Goal: Task Accomplishment & Management: Manage account settings

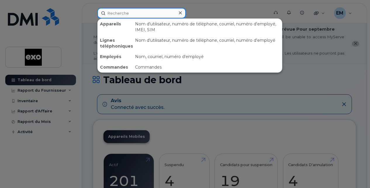
click at [129, 15] on input at bounding box center [141, 13] width 89 height 11
paste input "[PHONE_NUMBER]"
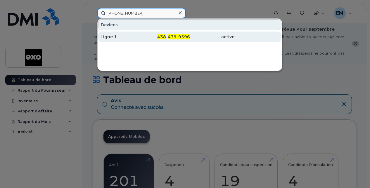
type input "[PHONE_NUMBER]"
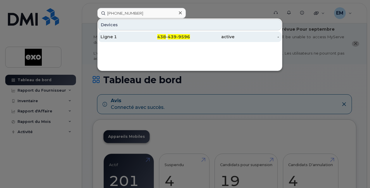
click at [130, 36] on div "Ligne 1" at bounding box center [123, 37] width 45 height 6
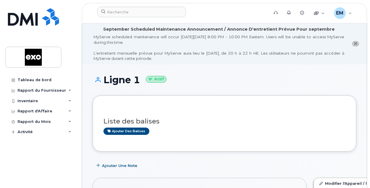
click at [355, 43] on icon "close notification" at bounding box center [356, 44] width 4 height 4
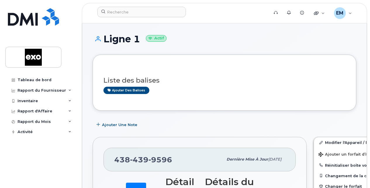
click at [190, 84] on div "Liste des balises Ajouter des balises" at bounding box center [224, 83] width 242 height 22
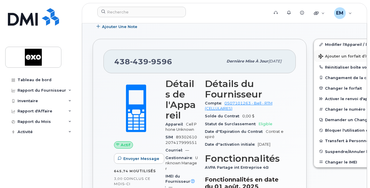
scroll to position [101, 0]
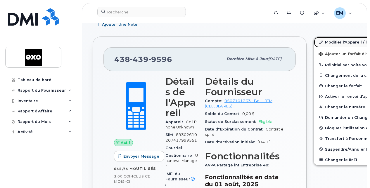
click at [323, 40] on link "Modifier l'Appareil / l'Employé" at bounding box center [359, 42] width 91 height 11
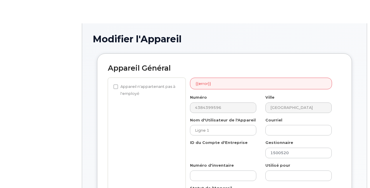
select select "4345356"
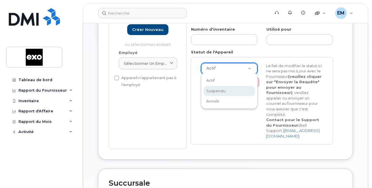
scroll to position [0, 1]
select select "suspended"
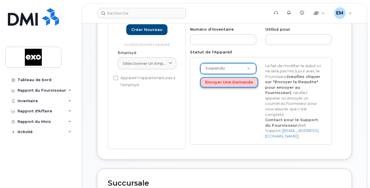
click at [226, 82] on button "Envoyer une Demande" at bounding box center [229, 82] width 58 height 11
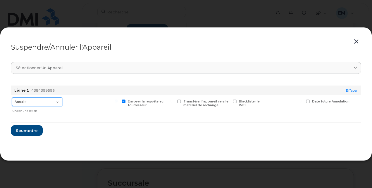
click at [58, 103] on select "Annuler Suspendre - Prolonger la suspension Suspendre - Tarif réduit Suspendre …" at bounding box center [37, 102] width 50 height 9
select select "[object Object]"
click at [12, 98] on select "Annuler Suspendre - Prolonger la suspension Suspendre - Tarif réduit Suspendre …" at bounding box center [37, 102] width 50 height 9
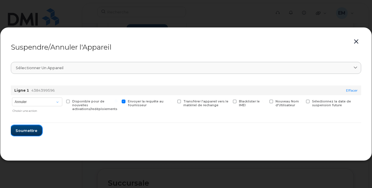
click at [20, 129] on span "Soumettre" at bounding box center [26, 131] width 22 height 6
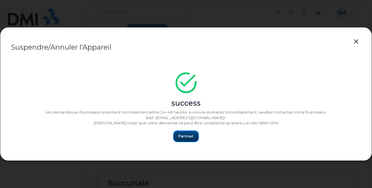
click at [178, 136] on button "Fermer" at bounding box center [186, 136] width 25 height 11
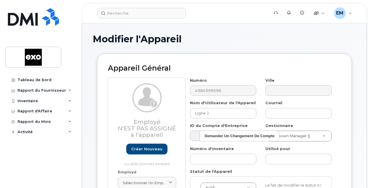
select select "4345356"
click at [174, 95] on div "Employé N'est pas assigné à l'appareil Créer nouveau ou sélectionnez existant E…" at bounding box center [224, 184] width 233 height 213
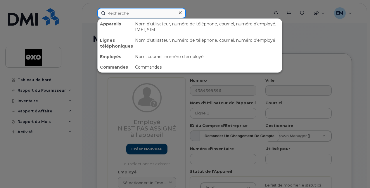
click at [137, 13] on input at bounding box center [141, 13] width 89 height 11
paste input "4384399596"
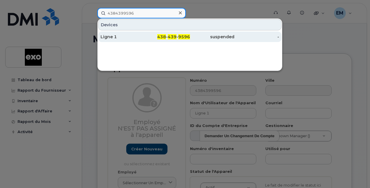
type input "4384399596"
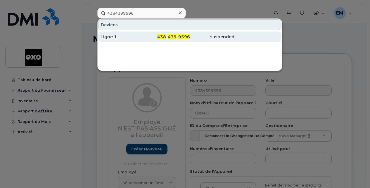
click at [108, 35] on div "Ligne 1" at bounding box center [123, 37] width 45 height 6
